Goal: Complete application form

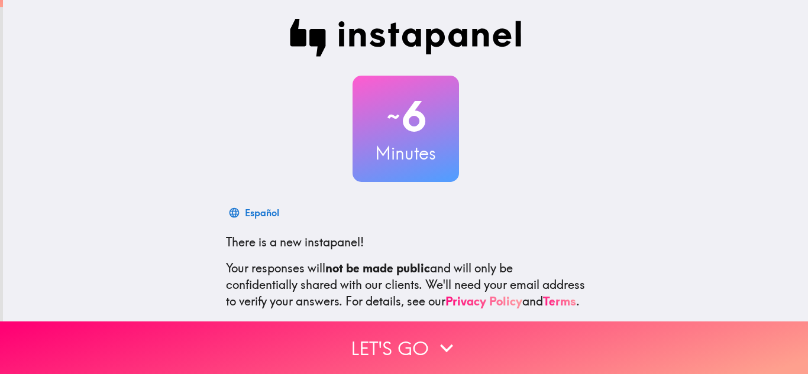
scroll to position [118, 0]
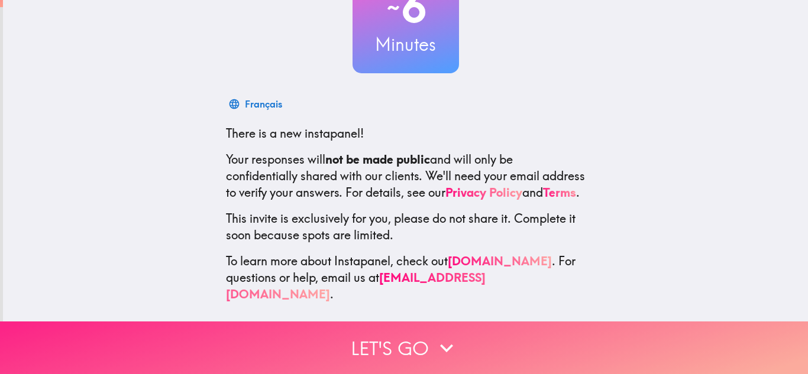
click at [426, 329] on button "Let's go" at bounding box center [404, 348] width 808 height 53
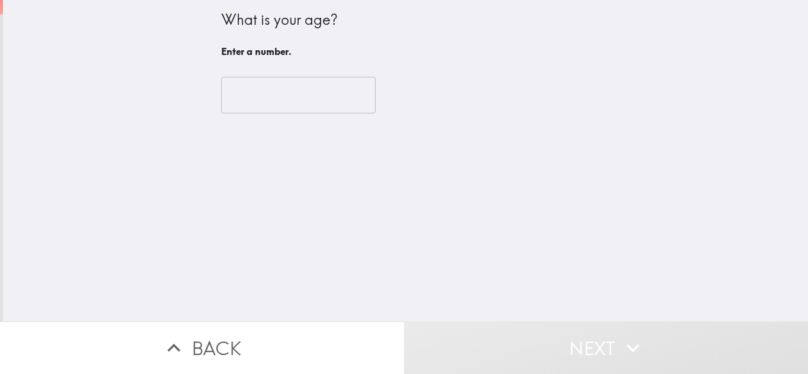
scroll to position [0, 0]
click at [426, 322] on button "Next" at bounding box center [606, 348] width 404 height 53
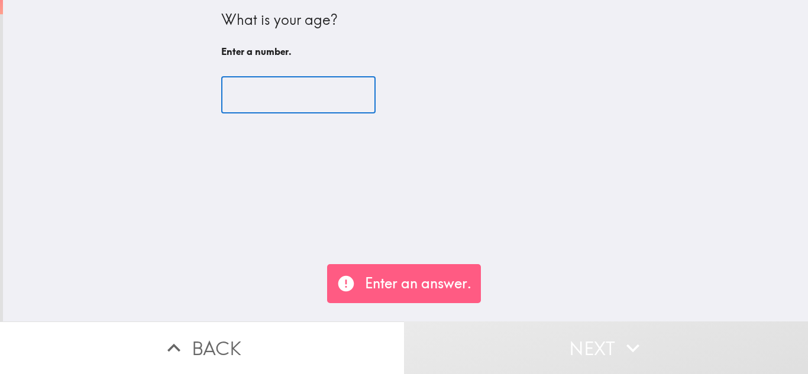
click at [232, 103] on input "number" at bounding box center [298, 95] width 154 height 37
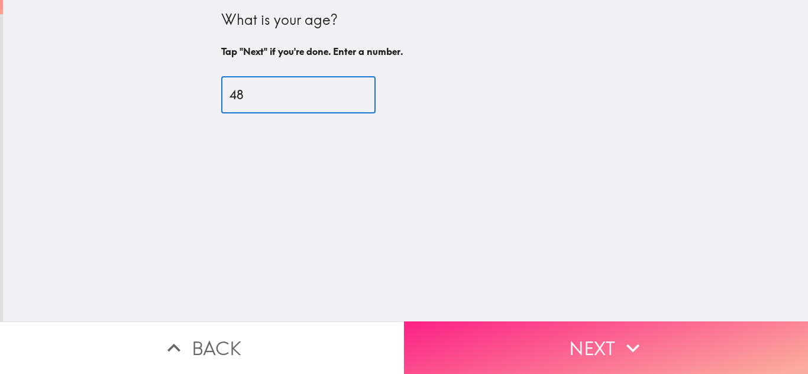
type input "48"
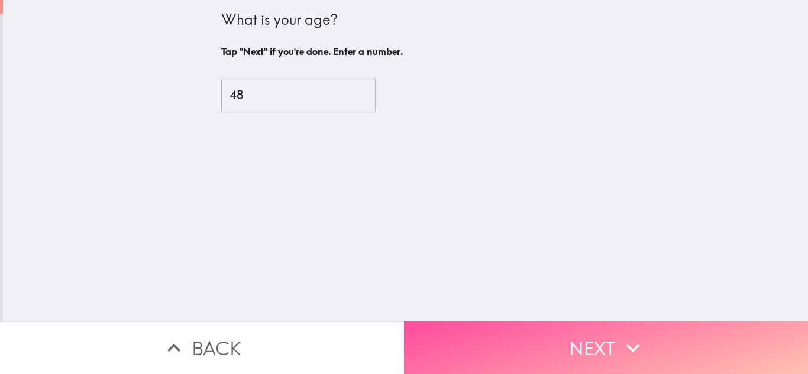
click at [550, 324] on button "Next" at bounding box center [606, 348] width 404 height 53
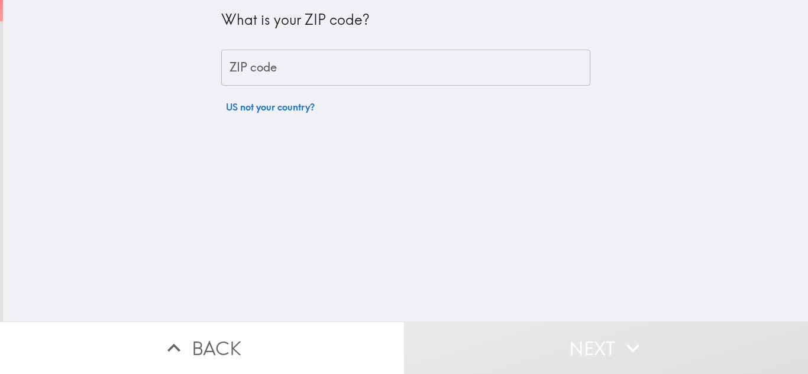
click at [240, 63] on div "ZIP code ZIP code" at bounding box center [405, 68] width 369 height 37
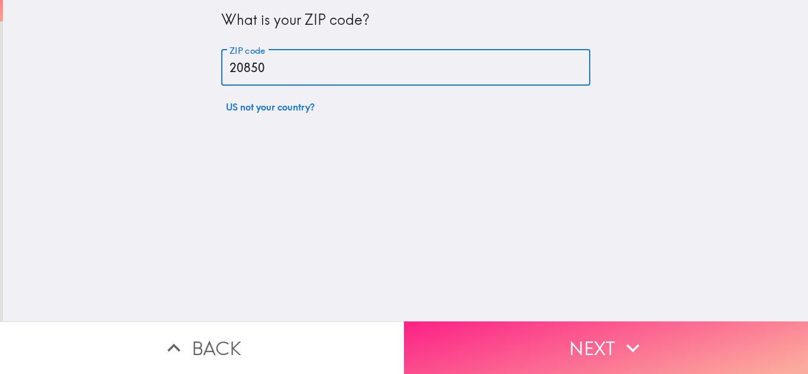
type input "20850"
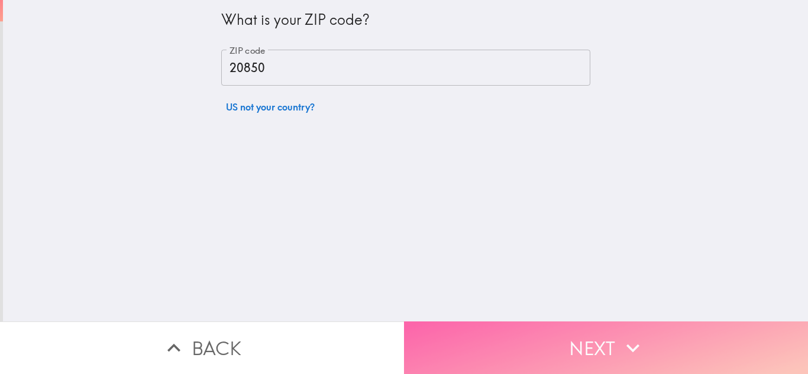
click at [545, 322] on button "Next" at bounding box center [606, 348] width 404 height 53
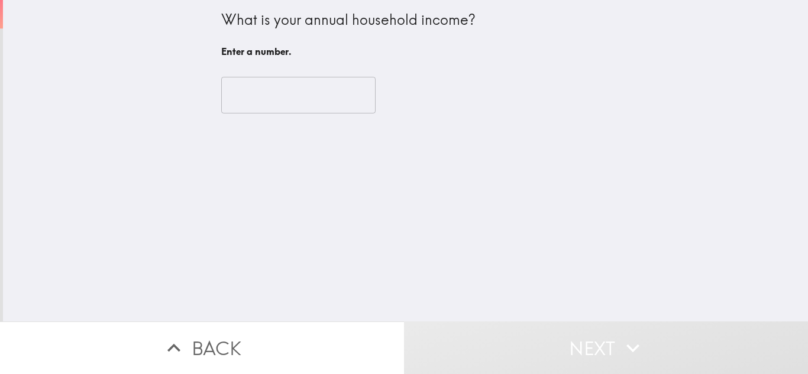
click at [236, 108] on input "number" at bounding box center [298, 95] width 154 height 37
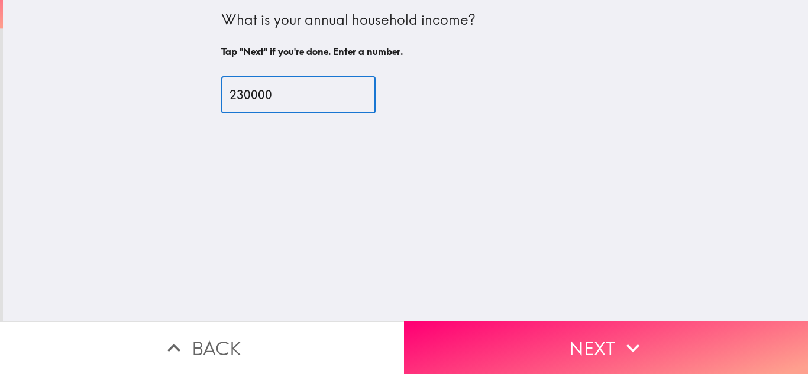
type input "230000"
click at [517, 322] on button "Next" at bounding box center [606, 348] width 404 height 53
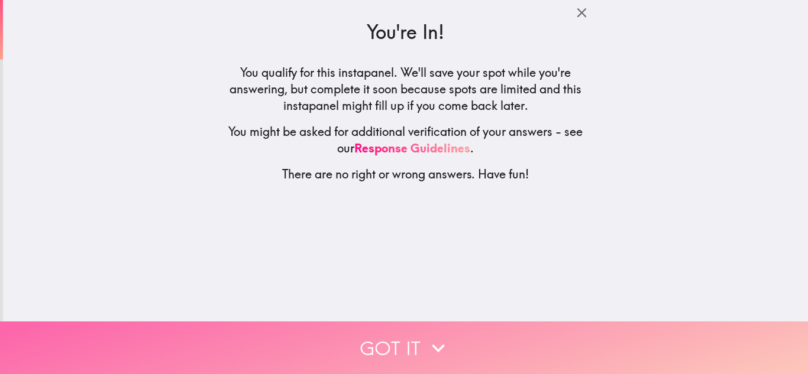
click at [406, 328] on button "Got it" at bounding box center [404, 348] width 808 height 53
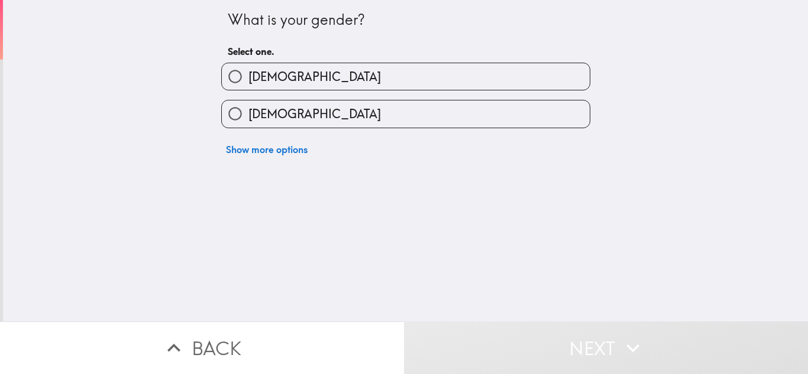
click at [222, 72] on input "[DEMOGRAPHIC_DATA]" at bounding box center [235, 76] width 27 height 27
radio input "true"
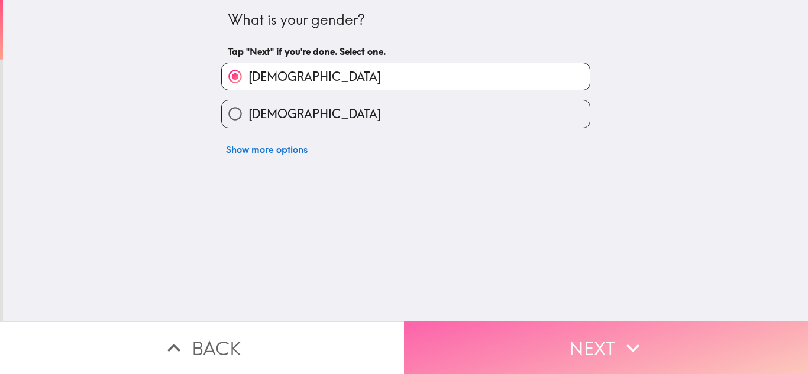
click at [478, 326] on button "Next" at bounding box center [606, 348] width 404 height 53
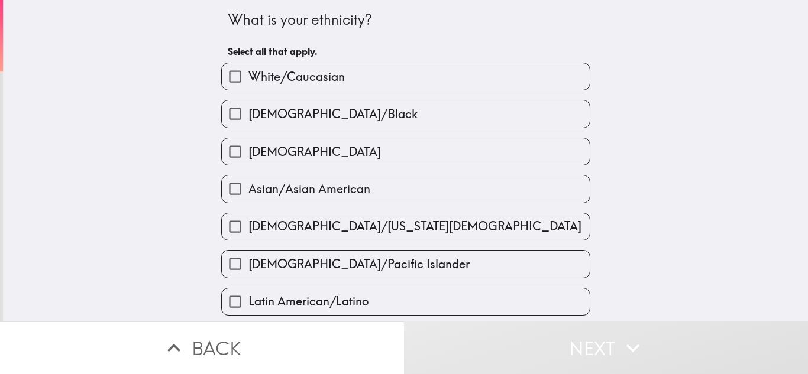
click at [222, 74] on input "White/Caucasian" at bounding box center [235, 76] width 27 height 27
checkbox input "true"
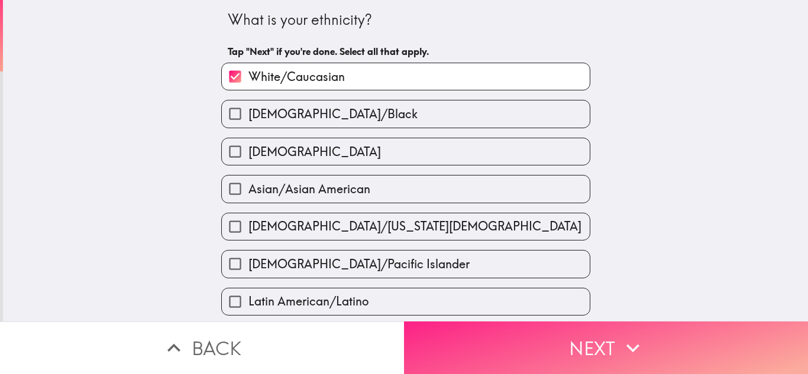
click at [566, 326] on button "Next" at bounding box center [606, 348] width 404 height 53
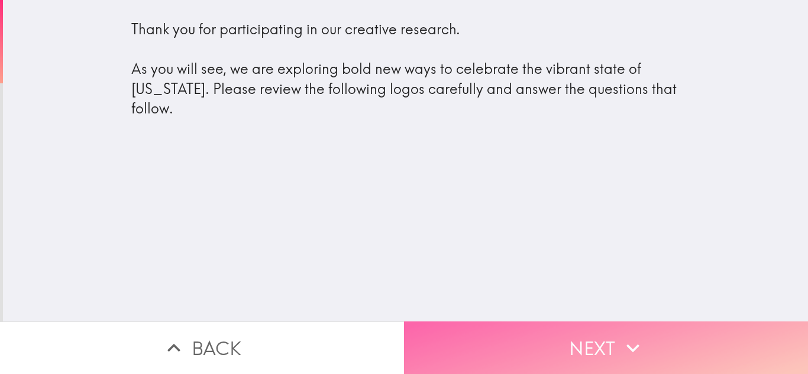
click at [629, 335] on icon "button" at bounding box center [633, 348] width 26 height 26
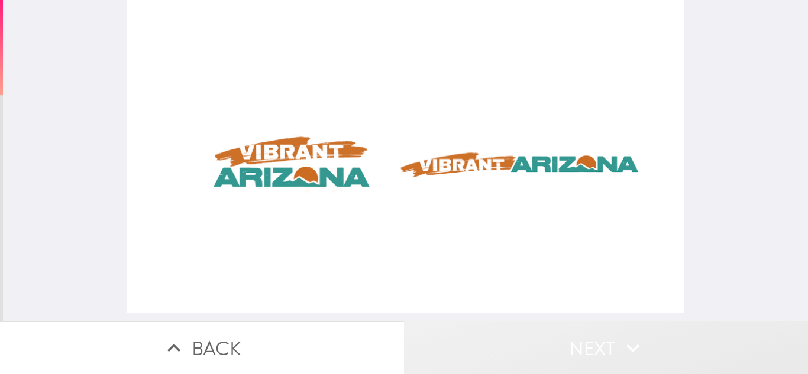
click at [546, 328] on button "Next" at bounding box center [606, 348] width 404 height 53
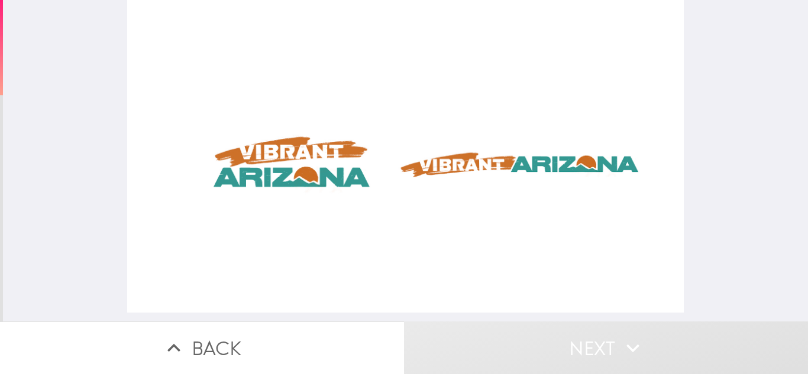
click at [341, 170] on div at bounding box center [405, 156] width 556 height 313
click at [474, 166] on div at bounding box center [405, 156] width 556 height 313
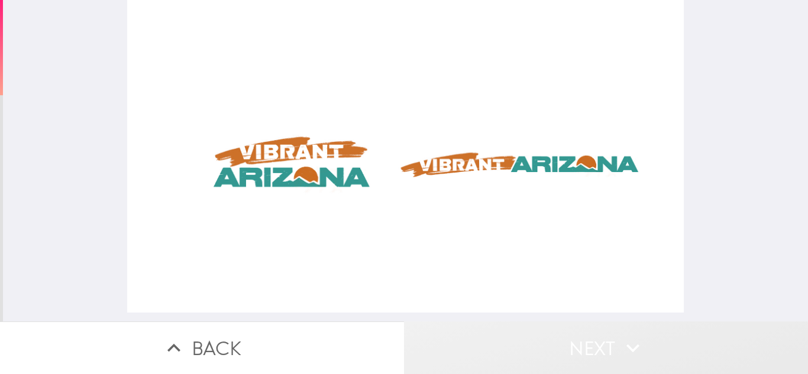
click at [579, 346] on button "Next" at bounding box center [606, 348] width 404 height 53
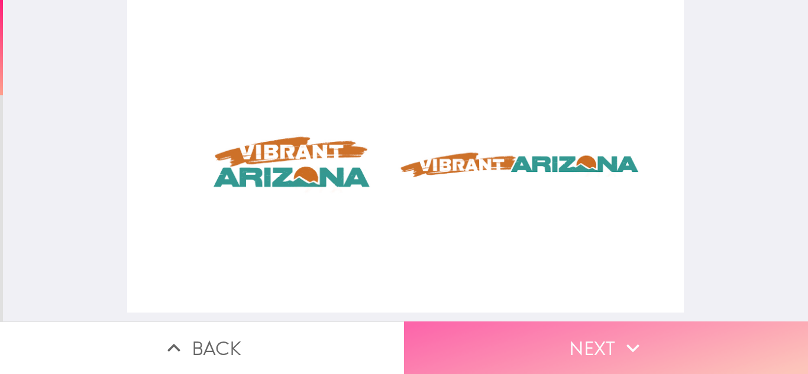
click at [628, 340] on icon "button" at bounding box center [633, 348] width 26 height 26
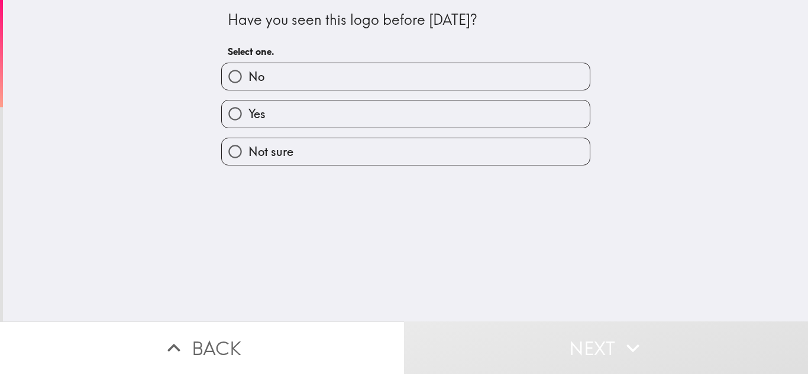
click at [224, 111] on input "Yes" at bounding box center [235, 114] width 27 height 27
radio input "true"
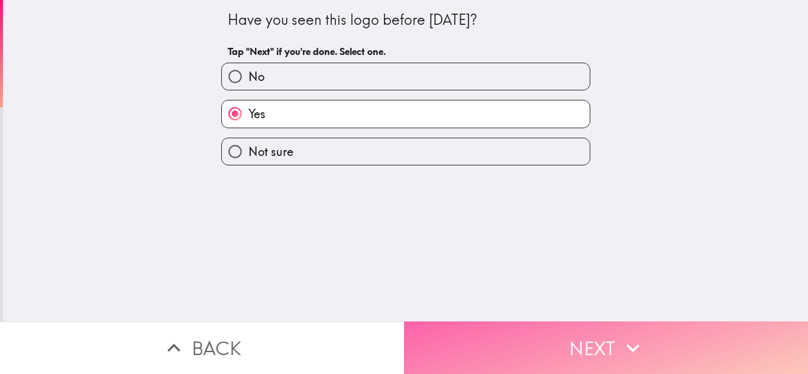
click at [503, 335] on button "Next" at bounding box center [606, 348] width 404 height 53
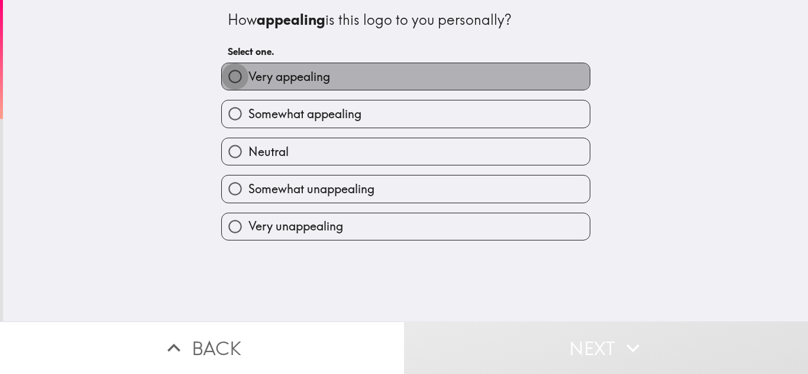
click at [222, 76] on input "Very appealing" at bounding box center [235, 76] width 27 height 27
radio input "true"
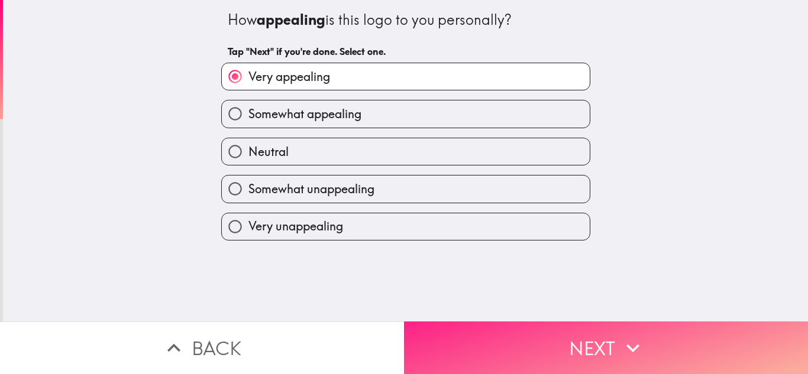
click at [539, 333] on button "Next" at bounding box center [606, 348] width 404 height 53
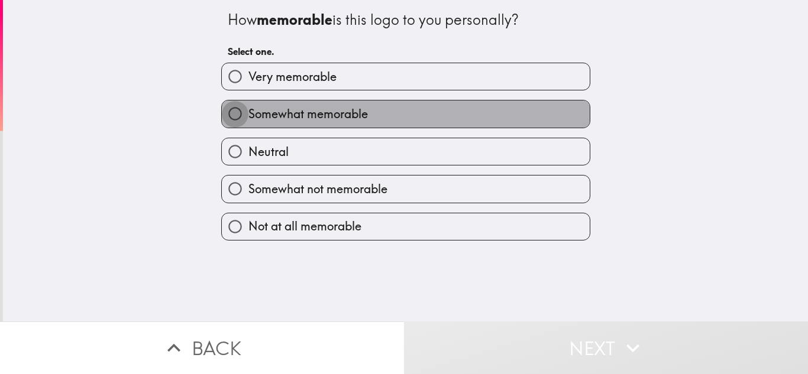
drag, startPoint x: 222, startPoint y: 114, endPoint x: 228, endPoint y: 121, distance: 10.1
click at [222, 112] on input "Somewhat memorable" at bounding box center [235, 114] width 27 height 27
radio input "true"
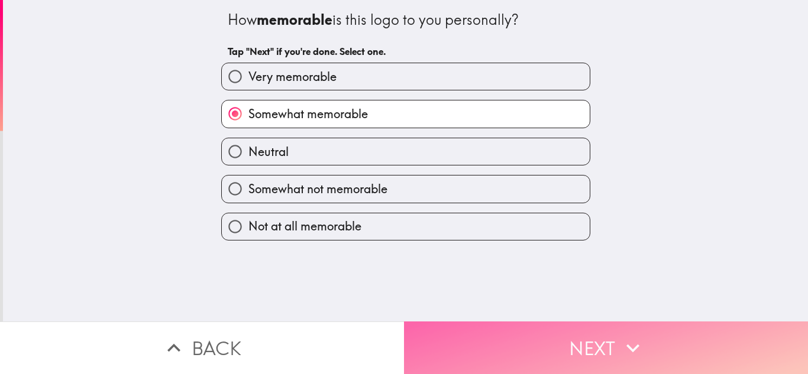
click at [555, 333] on button "Next" at bounding box center [606, 348] width 404 height 53
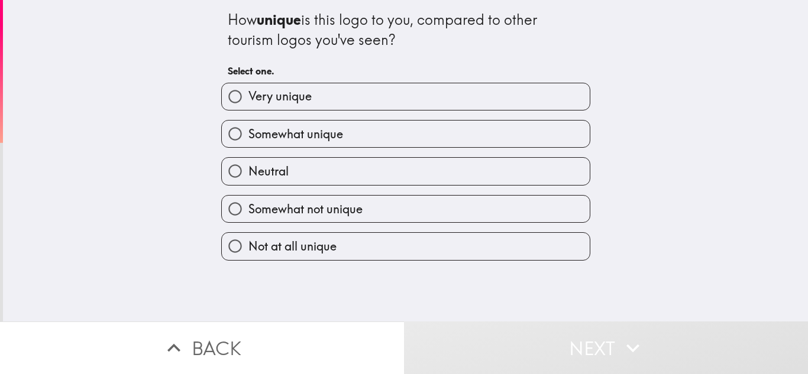
click at [224, 93] on input "Very unique" at bounding box center [235, 96] width 27 height 27
radio input "true"
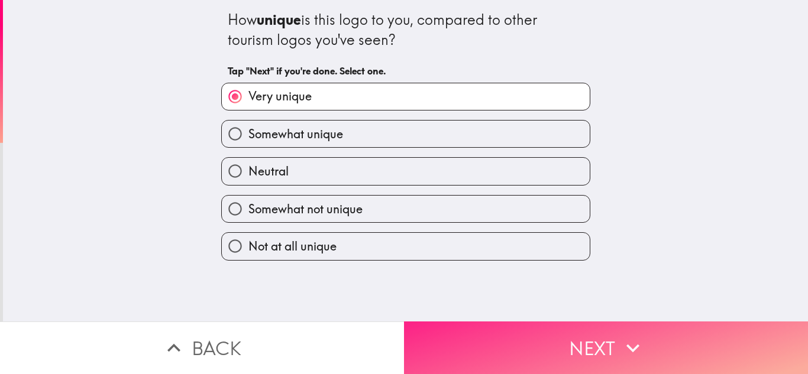
click at [584, 341] on button "Next" at bounding box center [606, 348] width 404 height 53
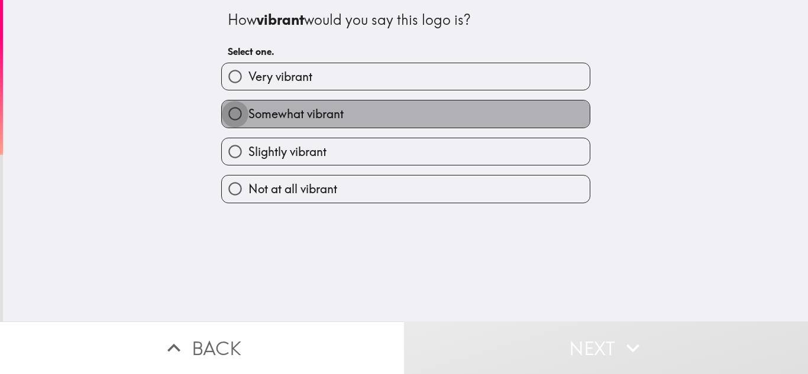
click at [222, 115] on input "Somewhat vibrant" at bounding box center [235, 114] width 27 height 27
radio input "true"
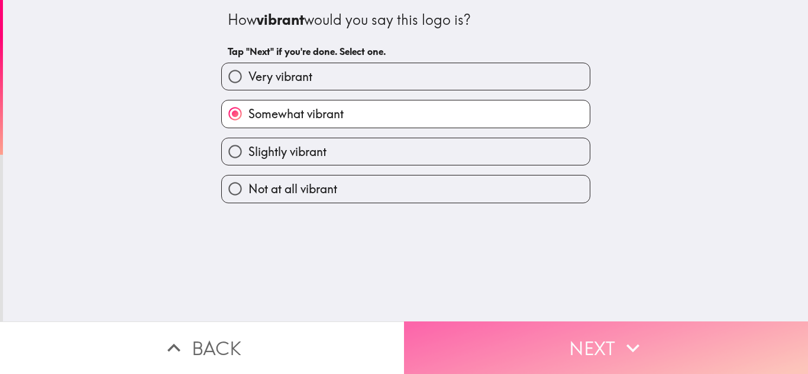
click at [519, 333] on button "Next" at bounding box center [606, 348] width 404 height 53
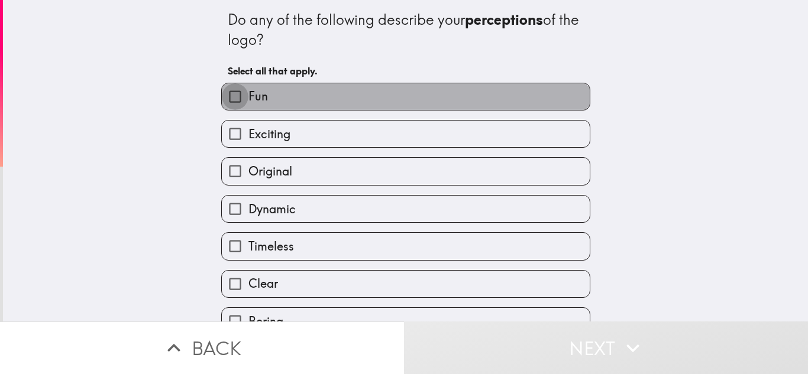
drag, startPoint x: 229, startPoint y: 97, endPoint x: 224, endPoint y: 143, distance: 46.4
click at [229, 105] on input "Fun" at bounding box center [235, 96] width 27 height 27
checkbox input "true"
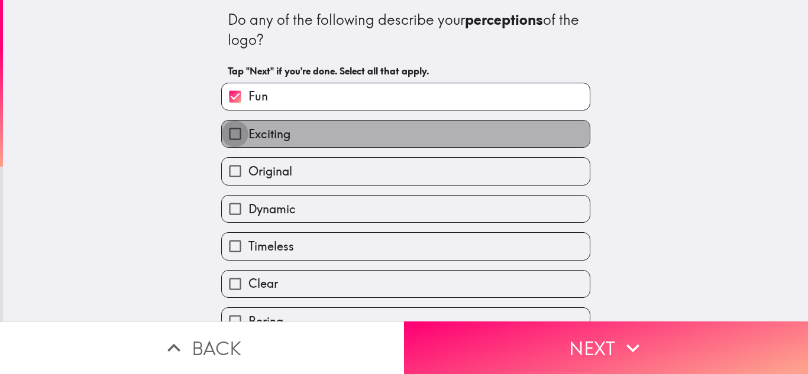
click at [224, 144] on input "Exciting" at bounding box center [235, 134] width 27 height 27
checkbox input "true"
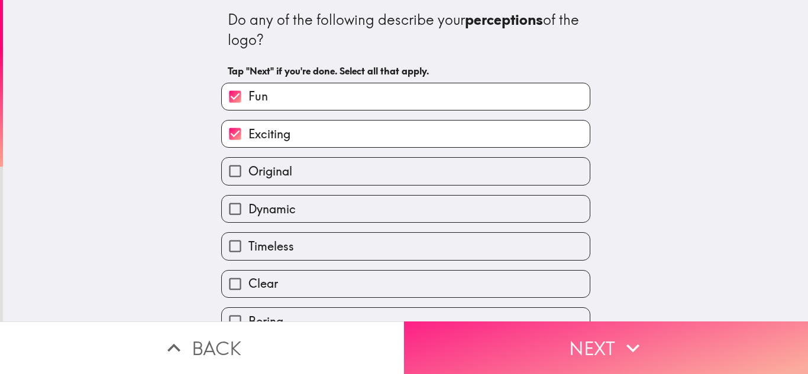
drag, startPoint x: 517, startPoint y: 336, endPoint x: 499, endPoint y: 332, distance: 18.2
click at [517, 336] on button "Next" at bounding box center [606, 348] width 404 height 53
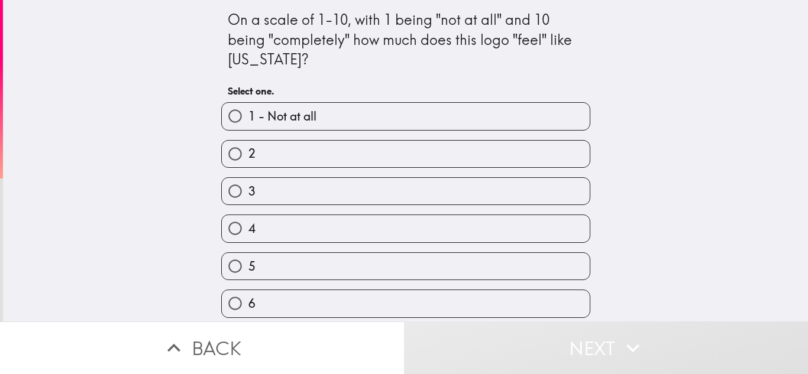
click at [222, 151] on input "2" at bounding box center [235, 154] width 27 height 27
radio input "true"
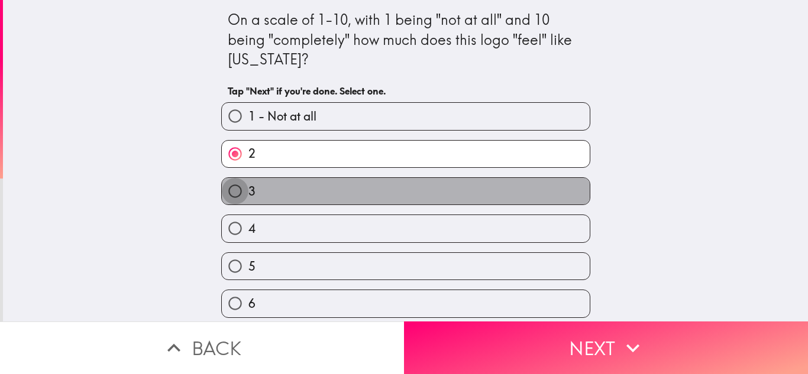
click at [226, 191] on input "3" at bounding box center [235, 191] width 27 height 27
radio input "true"
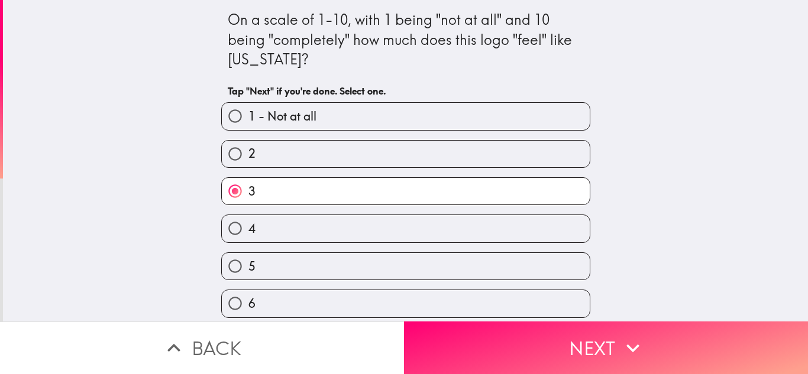
click at [228, 149] on input "2" at bounding box center [235, 154] width 27 height 27
radio input "true"
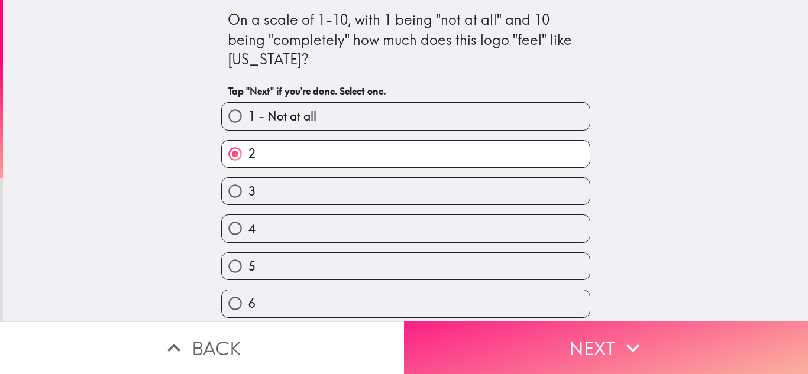
click at [537, 326] on button "Next" at bounding box center [606, 348] width 404 height 53
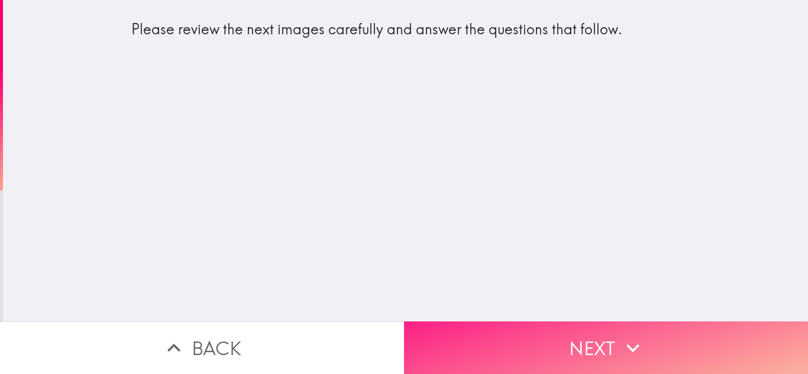
click at [620, 342] on icon "button" at bounding box center [633, 348] width 26 height 26
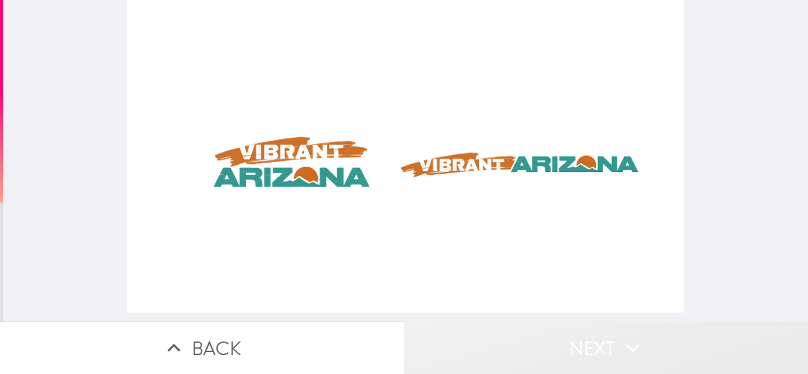
click at [627, 344] on icon "button" at bounding box center [633, 348] width 26 height 26
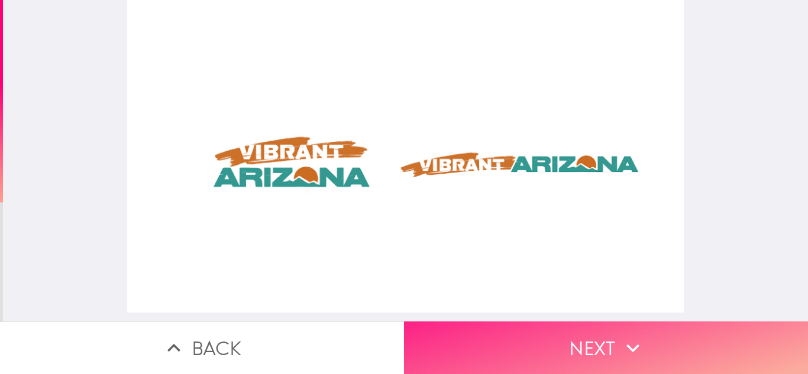
click at [536, 333] on button "Next" at bounding box center [606, 348] width 404 height 53
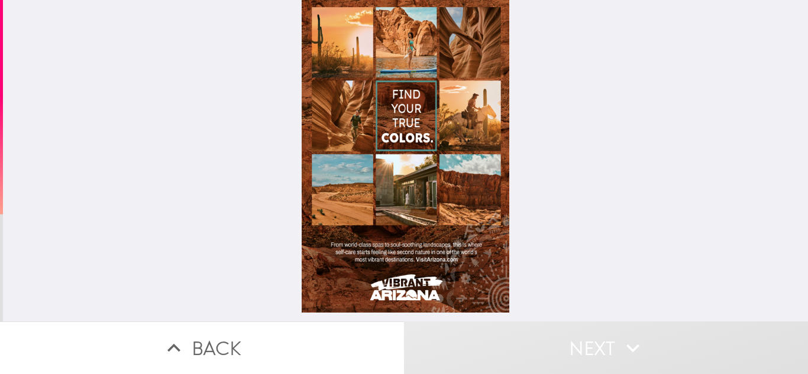
click at [393, 116] on div at bounding box center [406, 156] width 208 height 313
drag, startPoint x: 319, startPoint y: 37, endPoint x: 329, endPoint y: 47, distance: 13.8
click at [321, 41] on div at bounding box center [406, 156] width 208 height 313
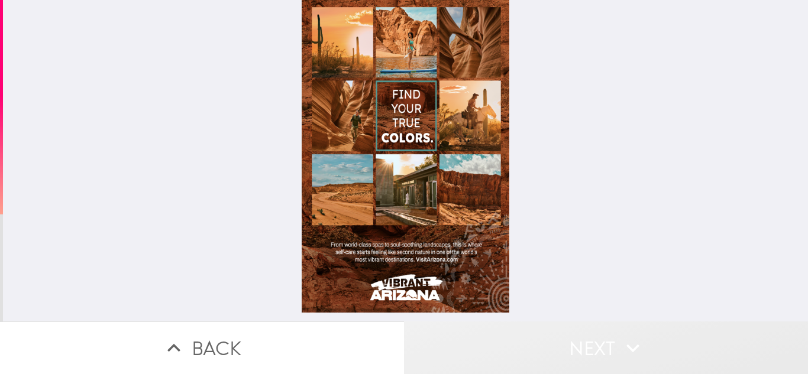
click at [627, 341] on icon "button" at bounding box center [633, 348] width 26 height 26
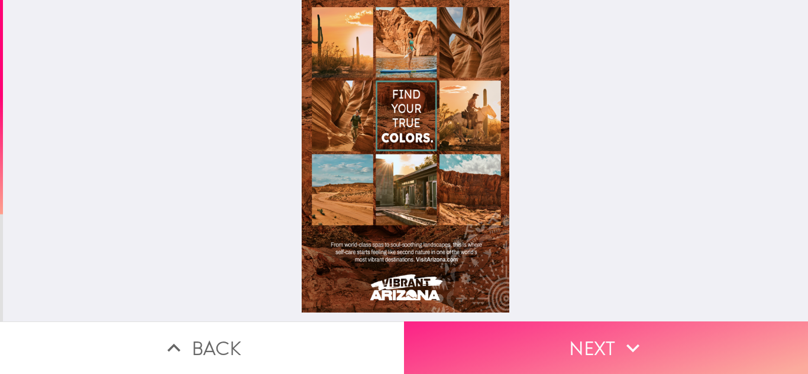
click at [641, 335] on button "Next" at bounding box center [606, 348] width 404 height 53
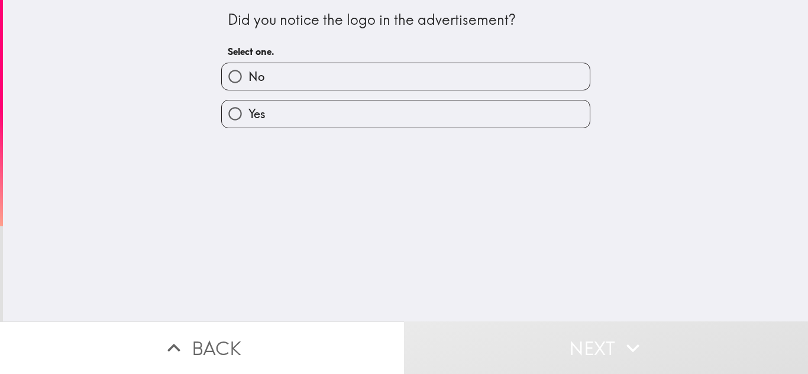
click at [491, 264] on div "Did you notice the logo in the advertisement? Select one. No Yes" at bounding box center [405, 161] width 805 height 322
click at [54, 189] on div "Did you notice the logo in the advertisement? Select one. No Yes" at bounding box center [405, 161] width 805 height 322
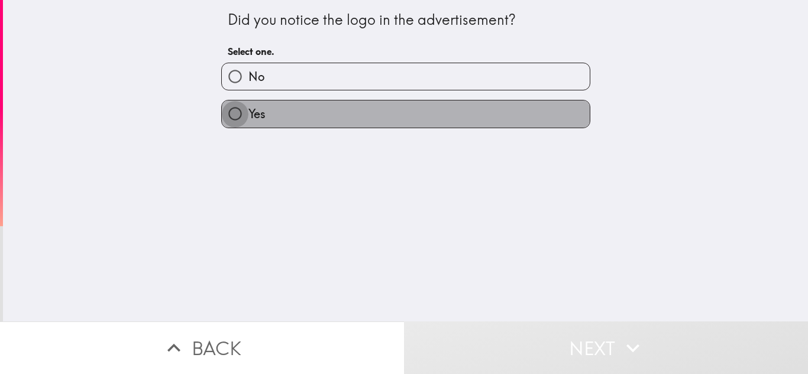
click at [222, 111] on input "Yes" at bounding box center [235, 114] width 27 height 27
radio input "true"
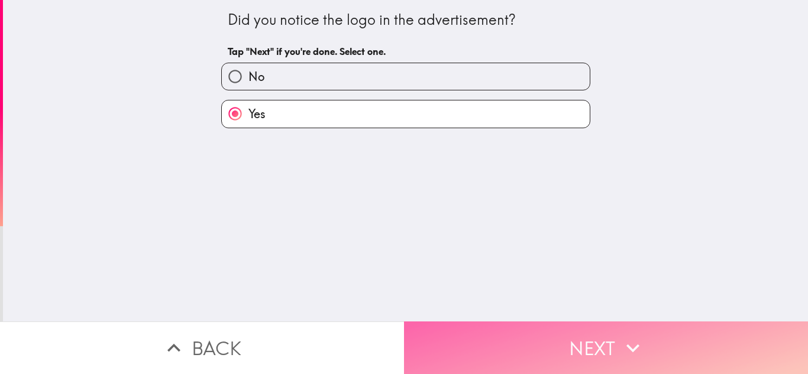
click at [482, 331] on button "Next" at bounding box center [606, 348] width 404 height 53
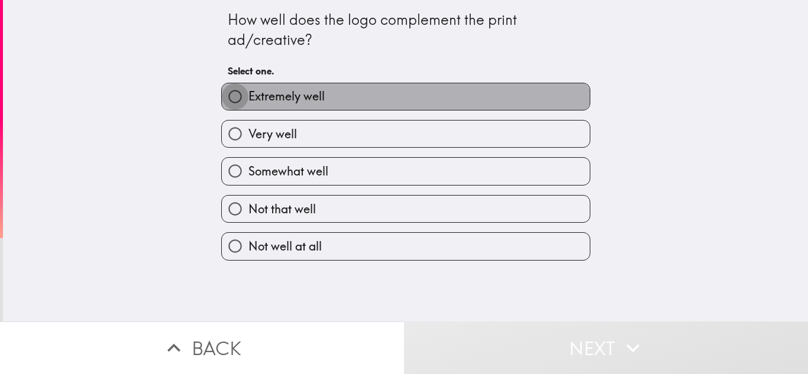
click at [222, 96] on input "Extremely well" at bounding box center [235, 96] width 27 height 27
radio input "true"
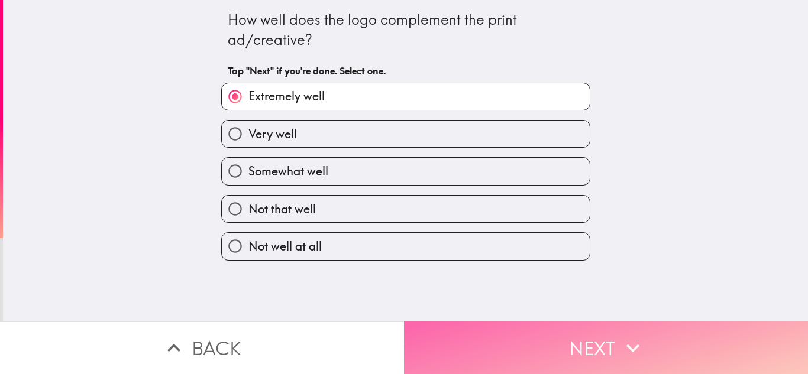
click at [479, 324] on button "Next" at bounding box center [606, 348] width 404 height 53
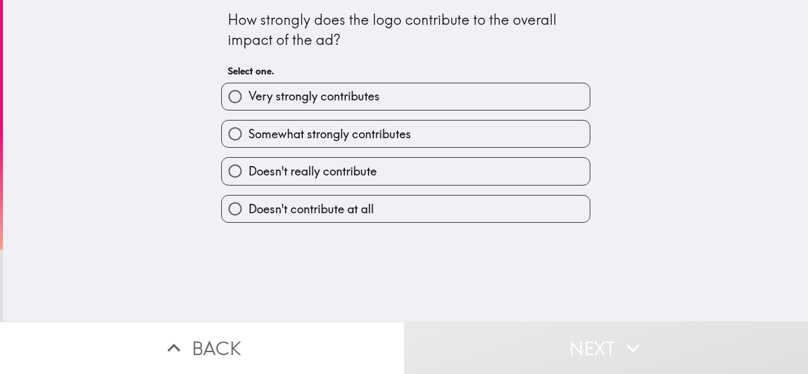
click at [222, 97] on input "Very strongly contributes" at bounding box center [235, 96] width 27 height 27
radio input "true"
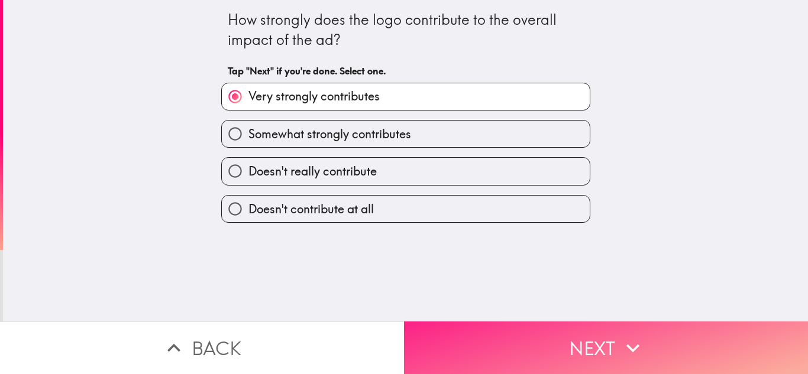
click at [487, 322] on button "Next" at bounding box center [606, 348] width 404 height 53
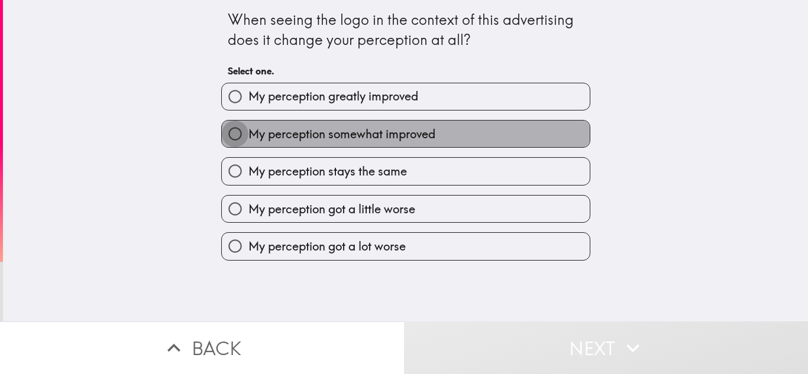
click at [222, 132] on input "My perception somewhat improved" at bounding box center [235, 134] width 27 height 27
radio input "true"
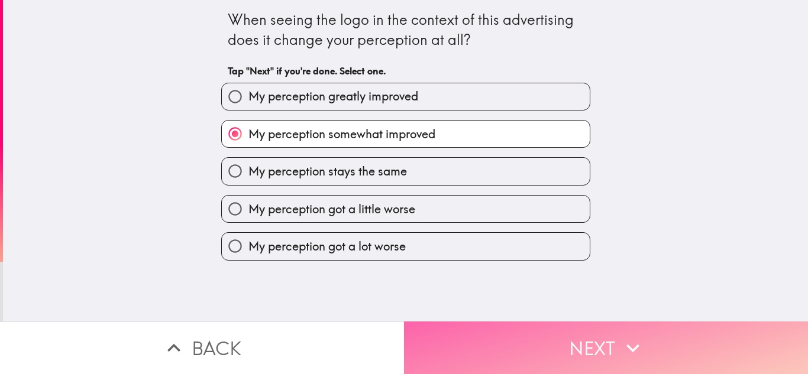
click at [523, 326] on button "Next" at bounding box center [606, 348] width 404 height 53
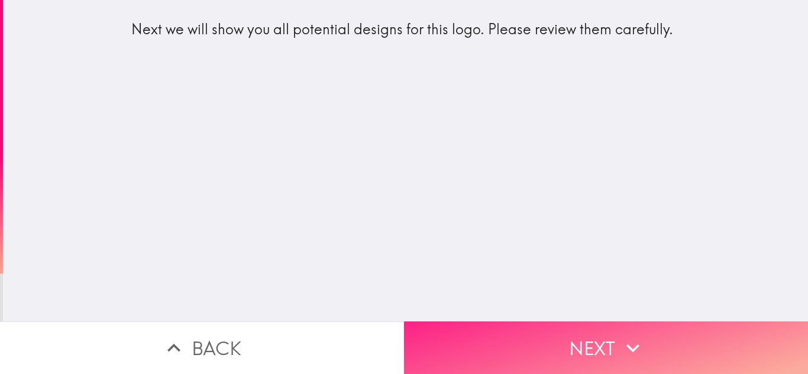
click at [476, 325] on button "Next" at bounding box center [606, 348] width 404 height 53
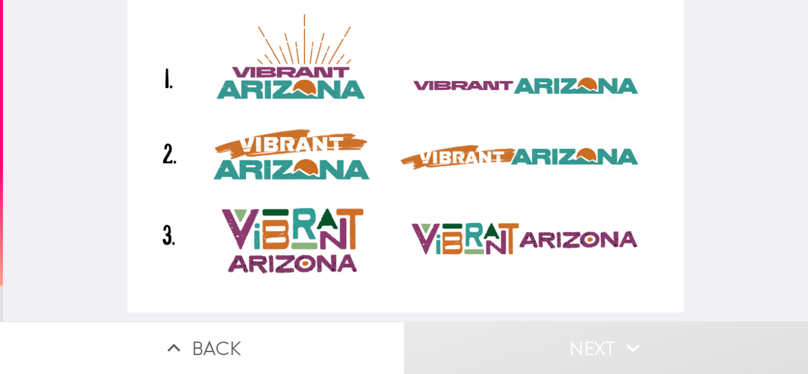
click at [283, 145] on div at bounding box center [405, 156] width 556 height 313
click at [158, 160] on div at bounding box center [405, 156] width 556 height 313
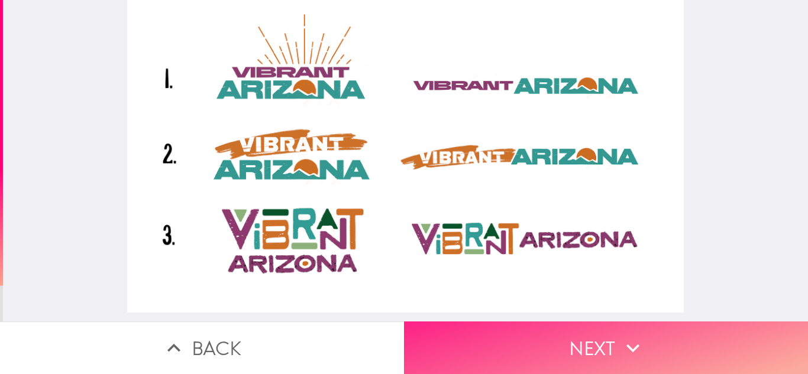
click at [534, 328] on button "Next" at bounding box center [606, 348] width 404 height 53
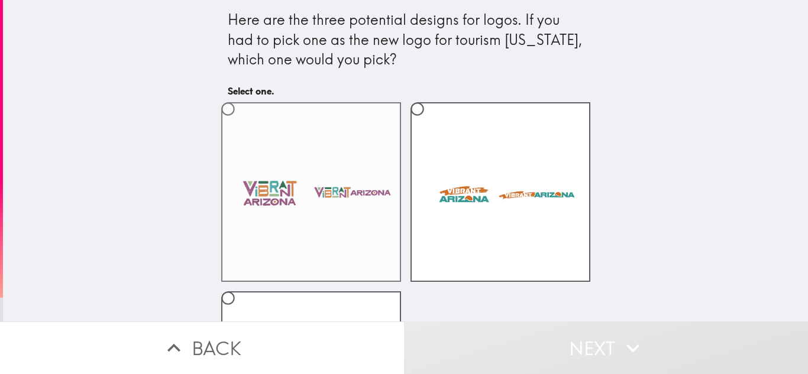
click at [245, 137] on label at bounding box center [311, 192] width 180 height 180
click at [241, 122] on input "radio" at bounding box center [228, 109] width 27 height 27
radio input "true"
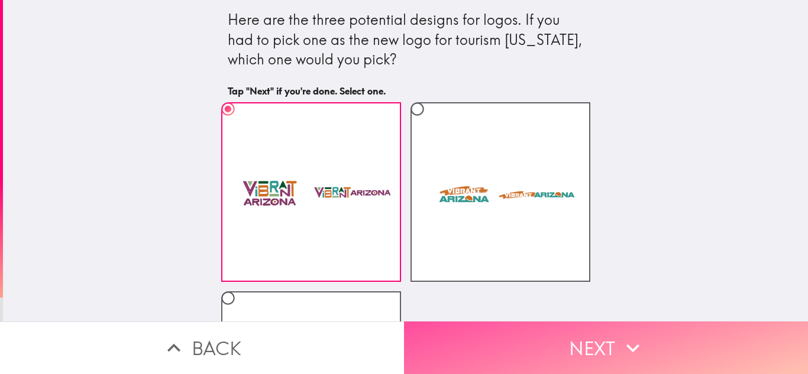
click at [508, 324] on button "Next" at bounding box center [606, 348] width 404 height 53
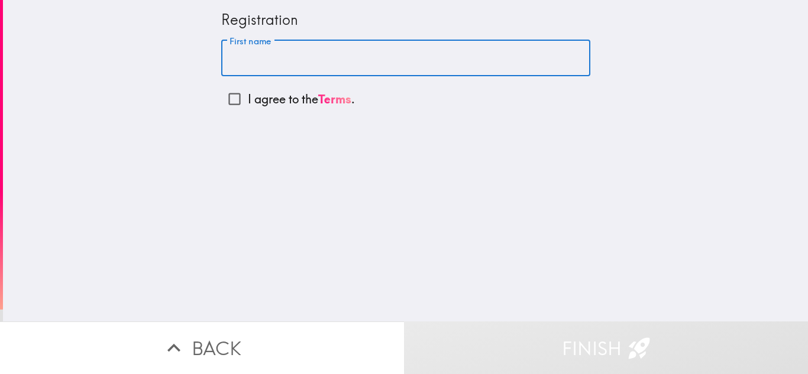
click at [226, 63] on input "First name" at bounding box center [405, 58] width 369 height 37
type input "[PERSON_NAME]"
click at [230, 101] on input "I agree to the Terms ." at bounding box center [234, 99] width 27 height 27
checkbox input "true"
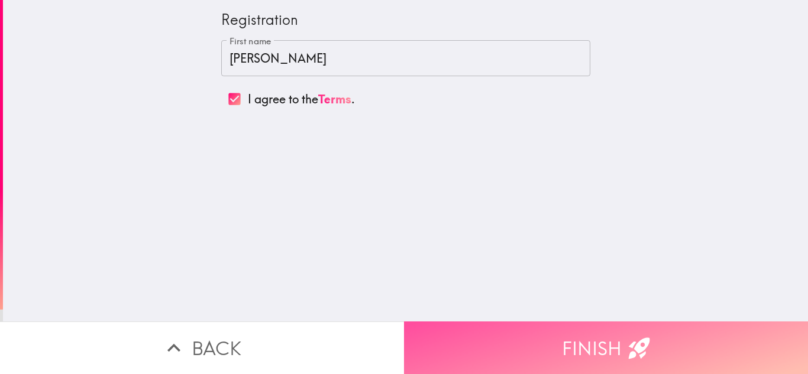
click at [492, 328] on button "Finish" at bounding box center [606, 348] width 404 height 53
